Goal: Task Accomplishment & Management: Manage account settings

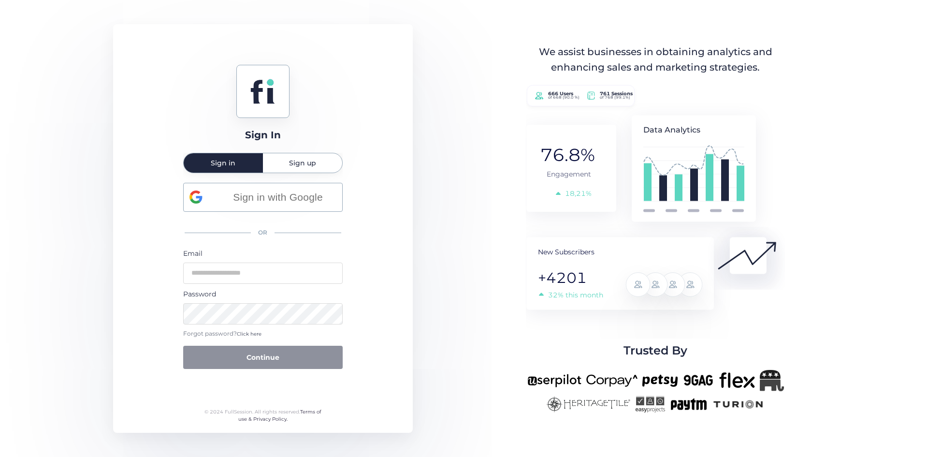
type input "**********"
click at [292, 356] on button "Continue" at bounding box center [262, 356] width 159 height 23
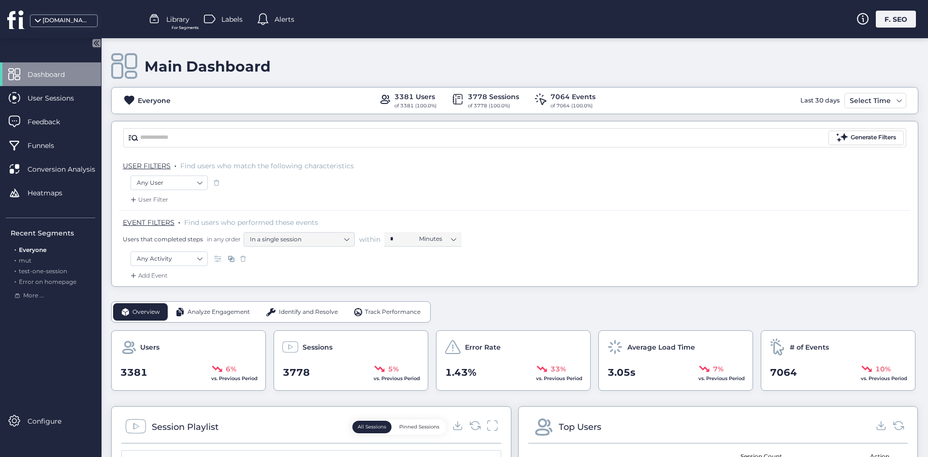
click at [904, 7] on div "[DOMAIN_NAME] Library For Segments Labels Alerts F. SEO" at bounding box center [464, 19] width 928 height 38
click at [905, 28] on div "[DOMAIN_NAME] Library For Segments Labels Alerts F. SEO" at bounding box center [464, 19] width 928 height 38
